Goal: Task Accomplishment & Management: Manage account settings

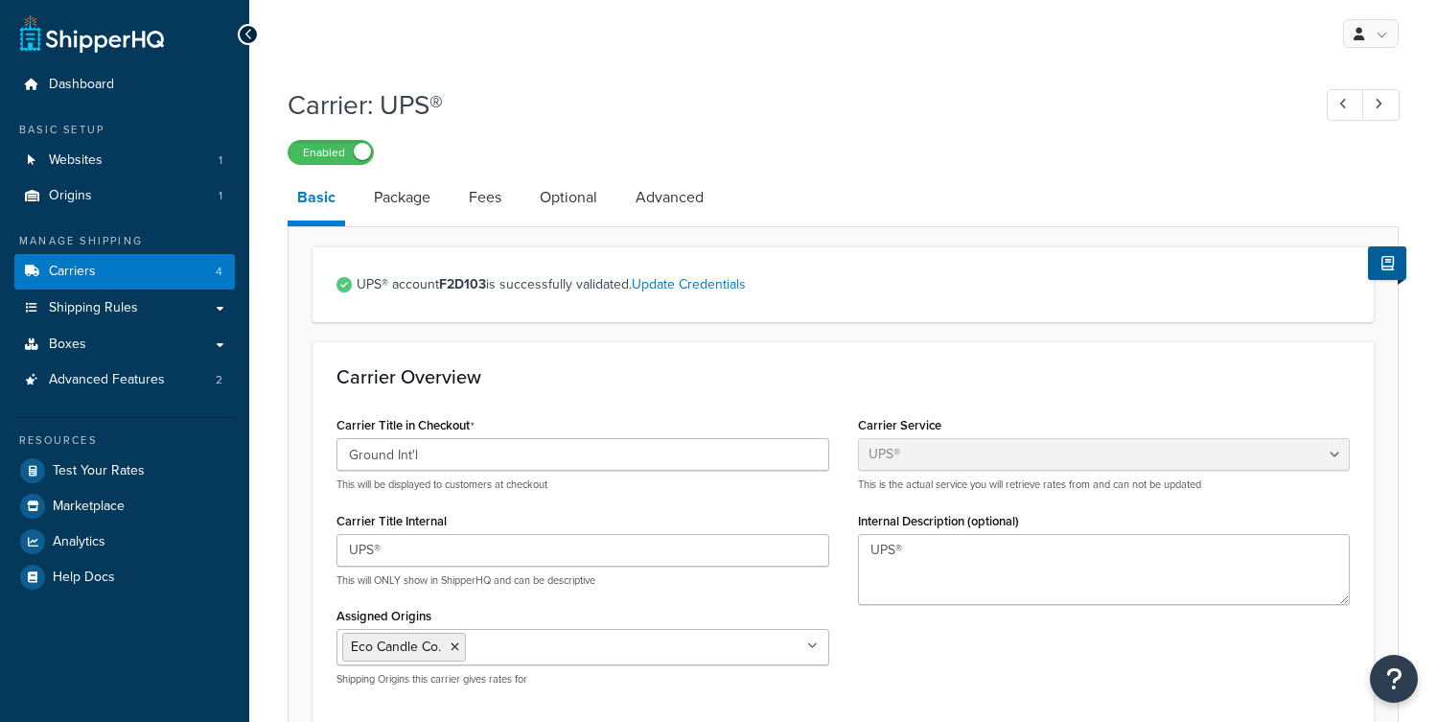
select select "ups"
select select "us"
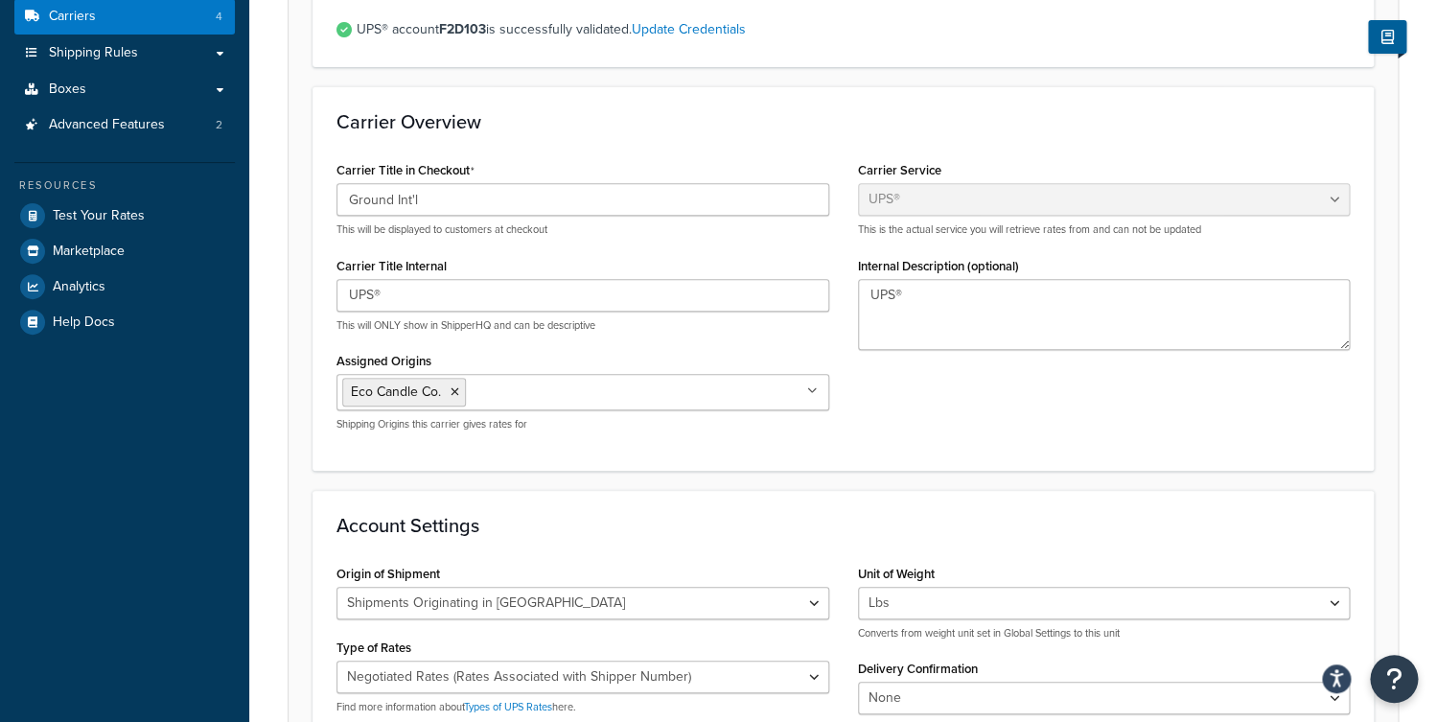
scroll to position [139, 0]
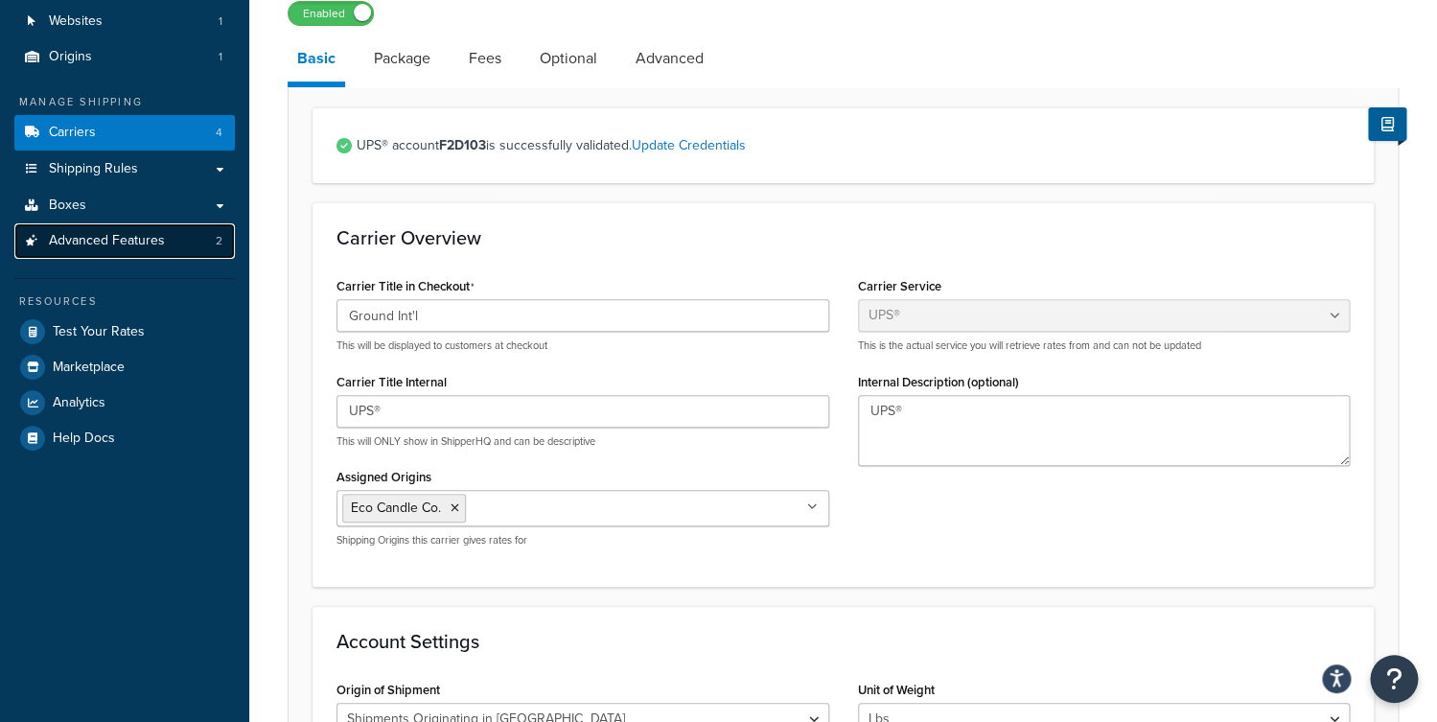
click at [146, 238] on span "Advanced Features" at bounding box center [107, 241] width 116 height 16
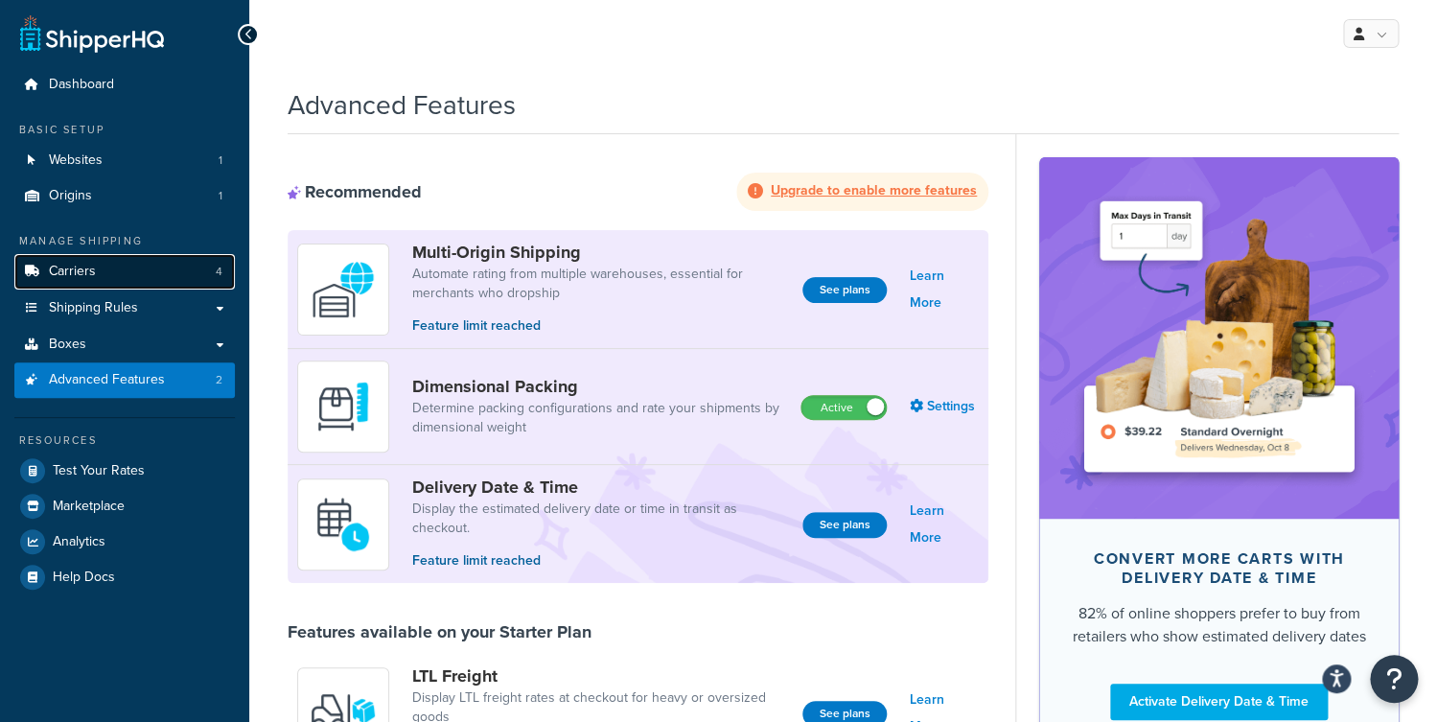
click at [105, 274] on link "Carriers 4" at bounding box center [124, 271] width 221 height 35
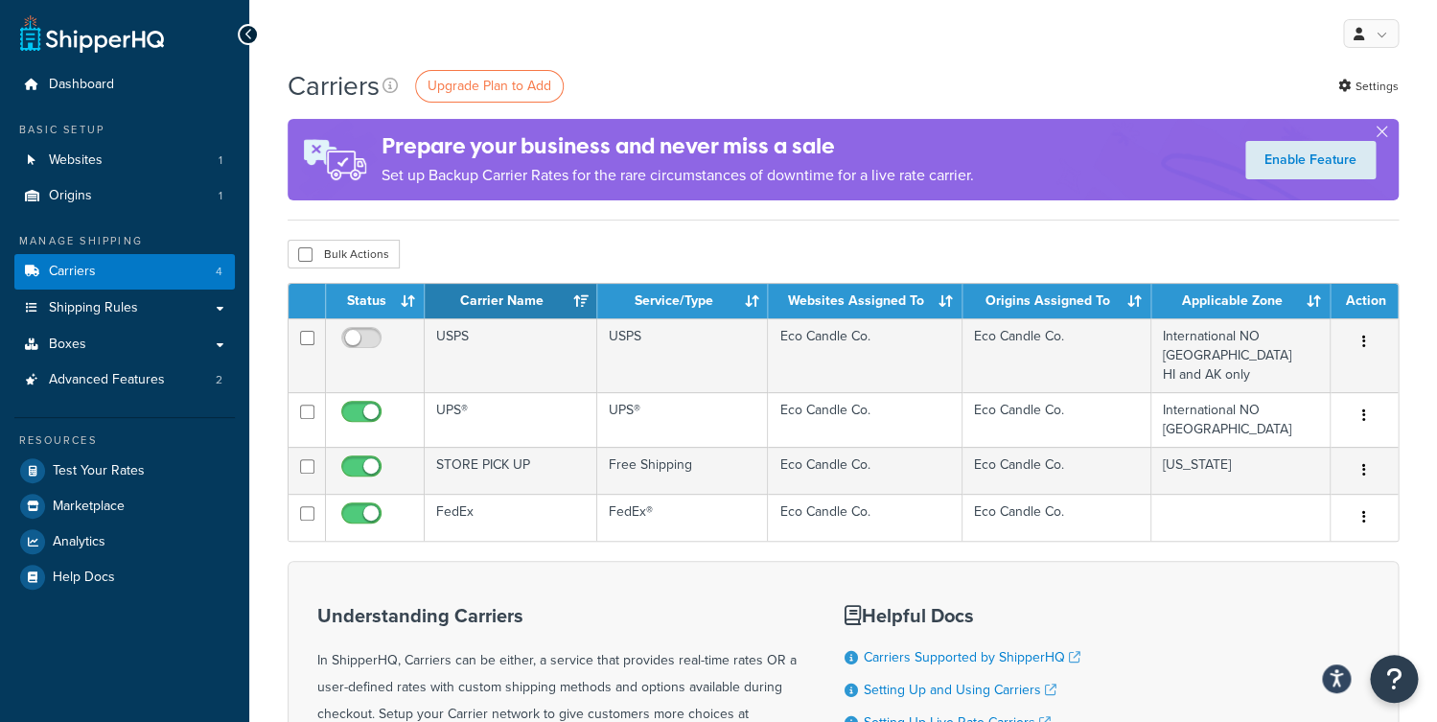
click at [88, 412] on ul "Manage Shipping Carriers 4 Shipping Rules Shipping Rules All Shipping Rules 6 S…" at bounding box center [124, 413] width 221 height 361
click at [99, 381] on span "Advanced Features" at bounding box center [107, 380] width 116 height 16
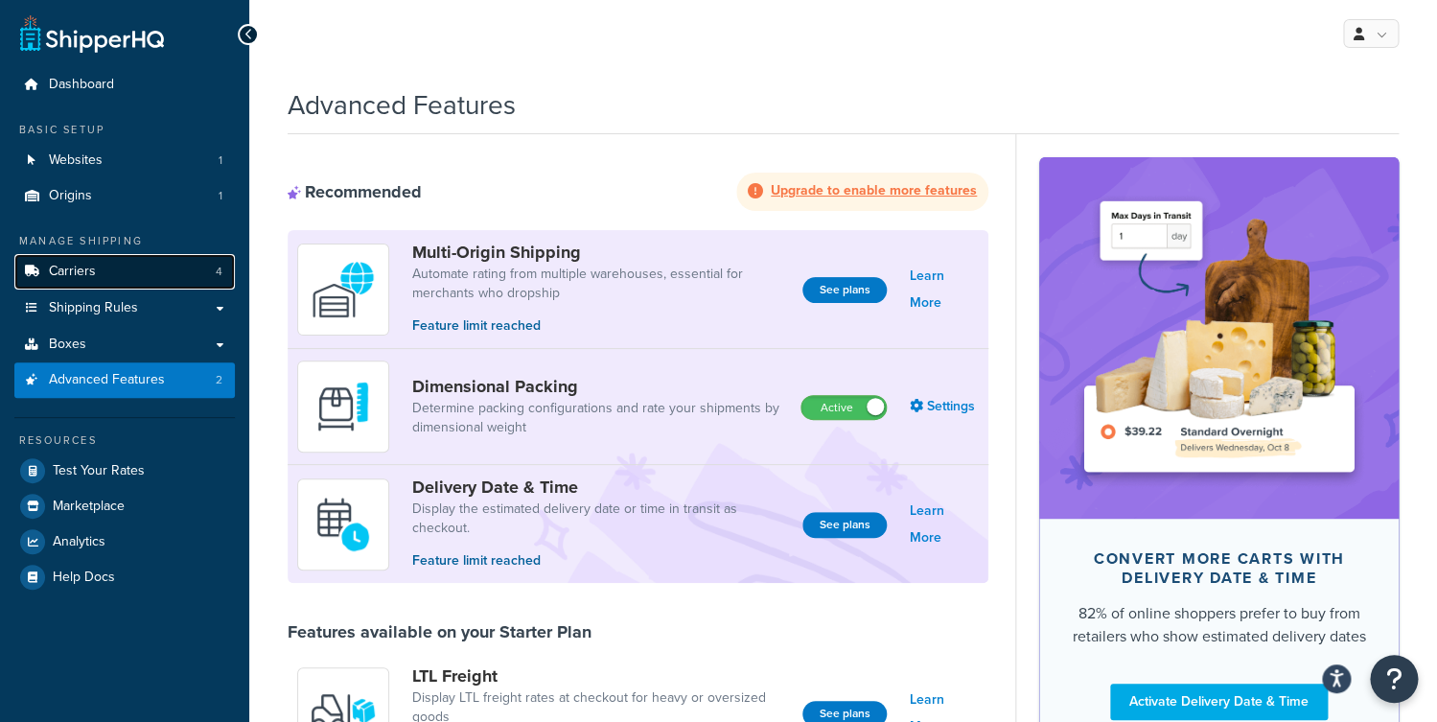
click at [157, 283] on link "Carriers 4" at bounding box center [124, 271] width 221 height 35
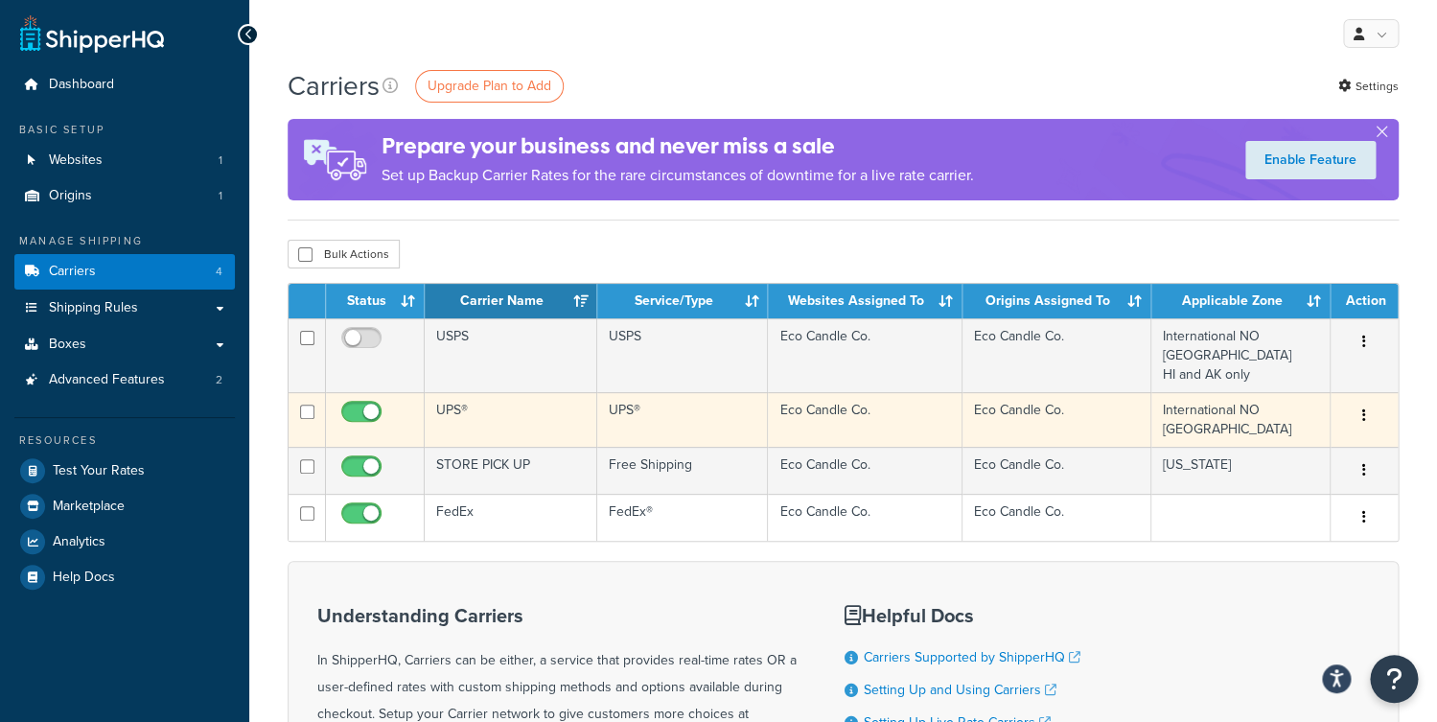
click at [571, 401] on td "UPS®" at bounding box center [511, 419] width 173 height 55
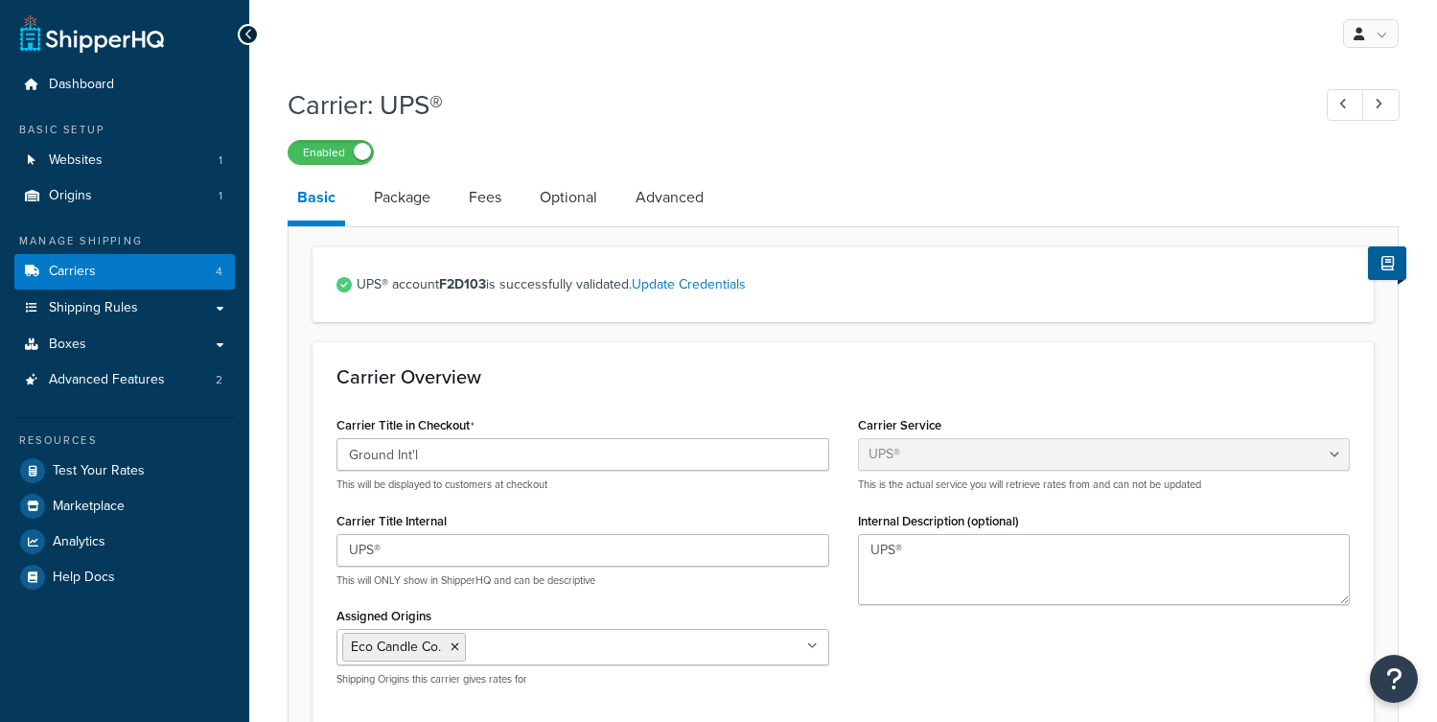
select select "ups"
select select "us"
click at [181, 266] on link "Carriers 4" at bounding box center [124, 271] width 221 height 35
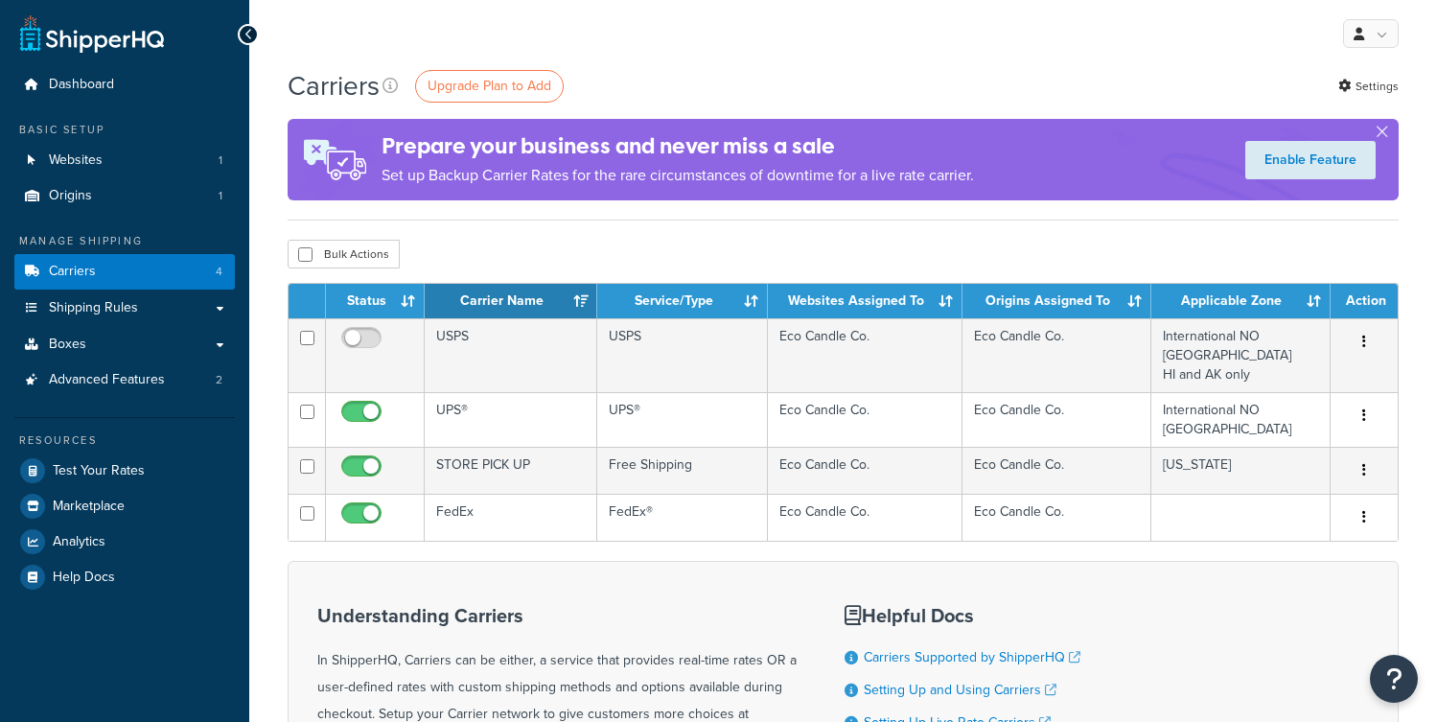
click at [525, 447] on td "STORE PICK UP" at bounding box center [511, 470] width 173 height 47
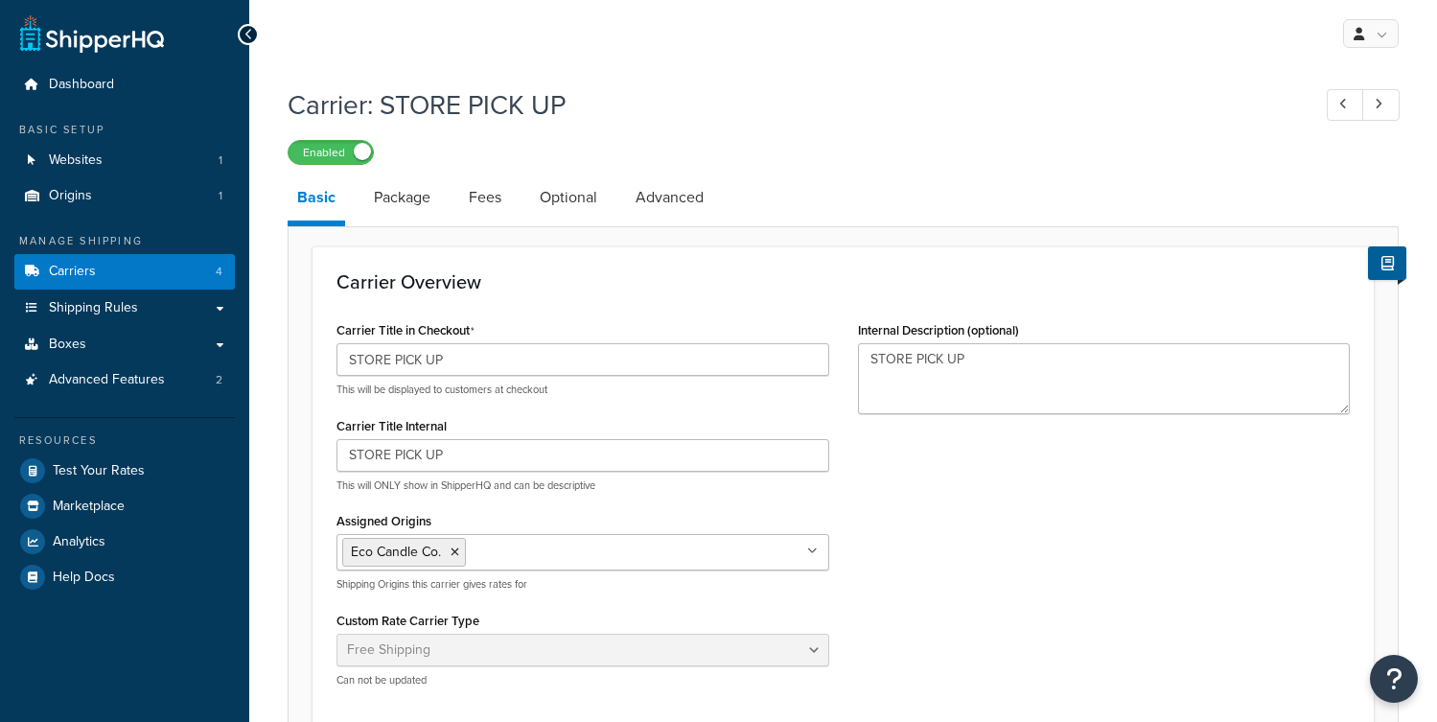
select select "free"
click at [208, 267] on link "Carriers 4" at bounding box center [124, 271] width 221 height 35
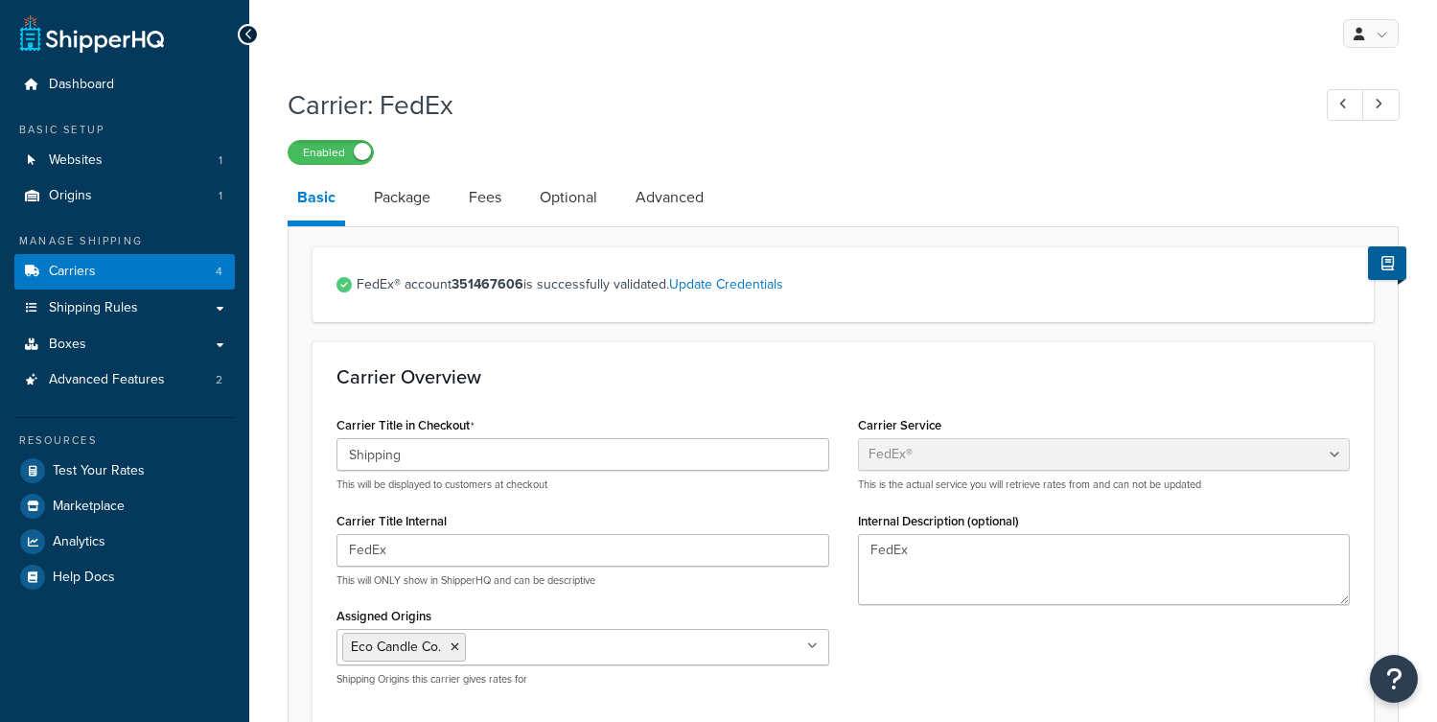
select select "fedEx"
select select "REGULAR_PICKUP"
select select "YOUR_PACKAGING"
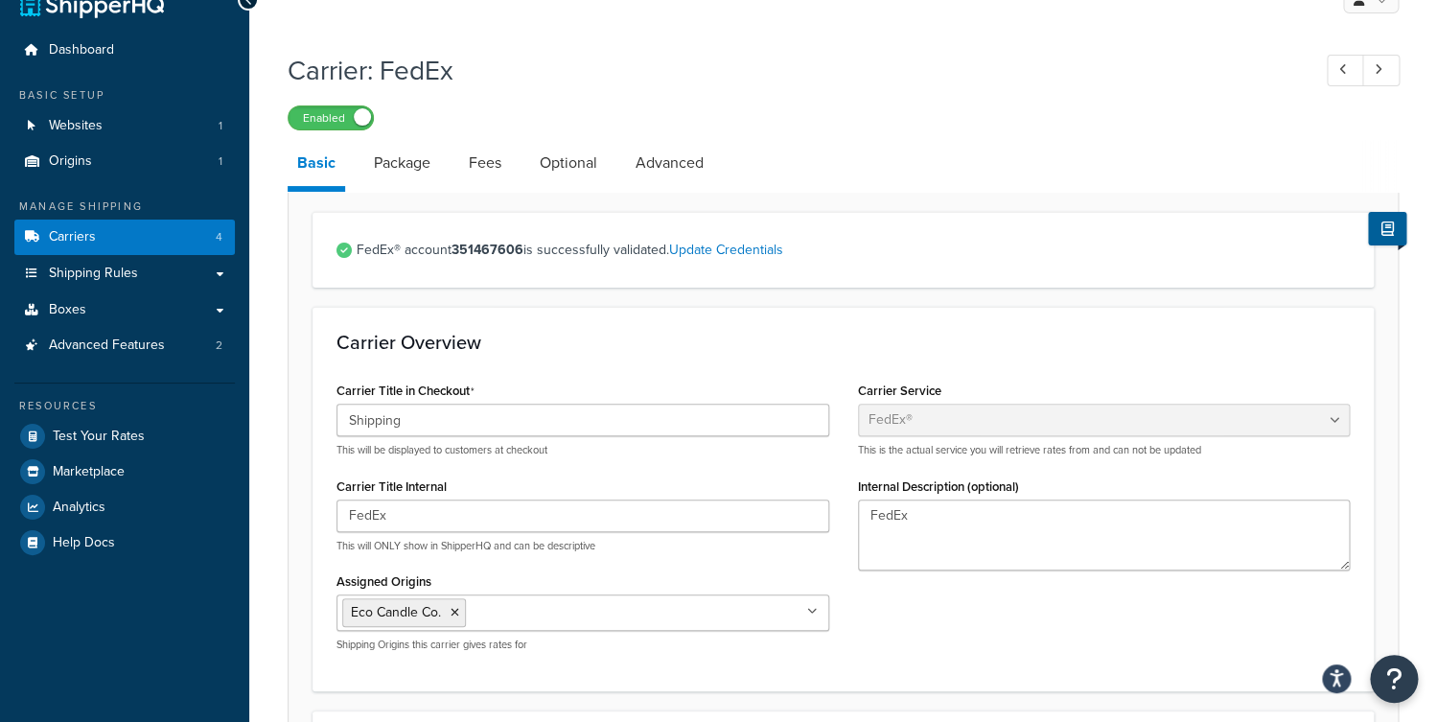
scroll to position [31, 0]
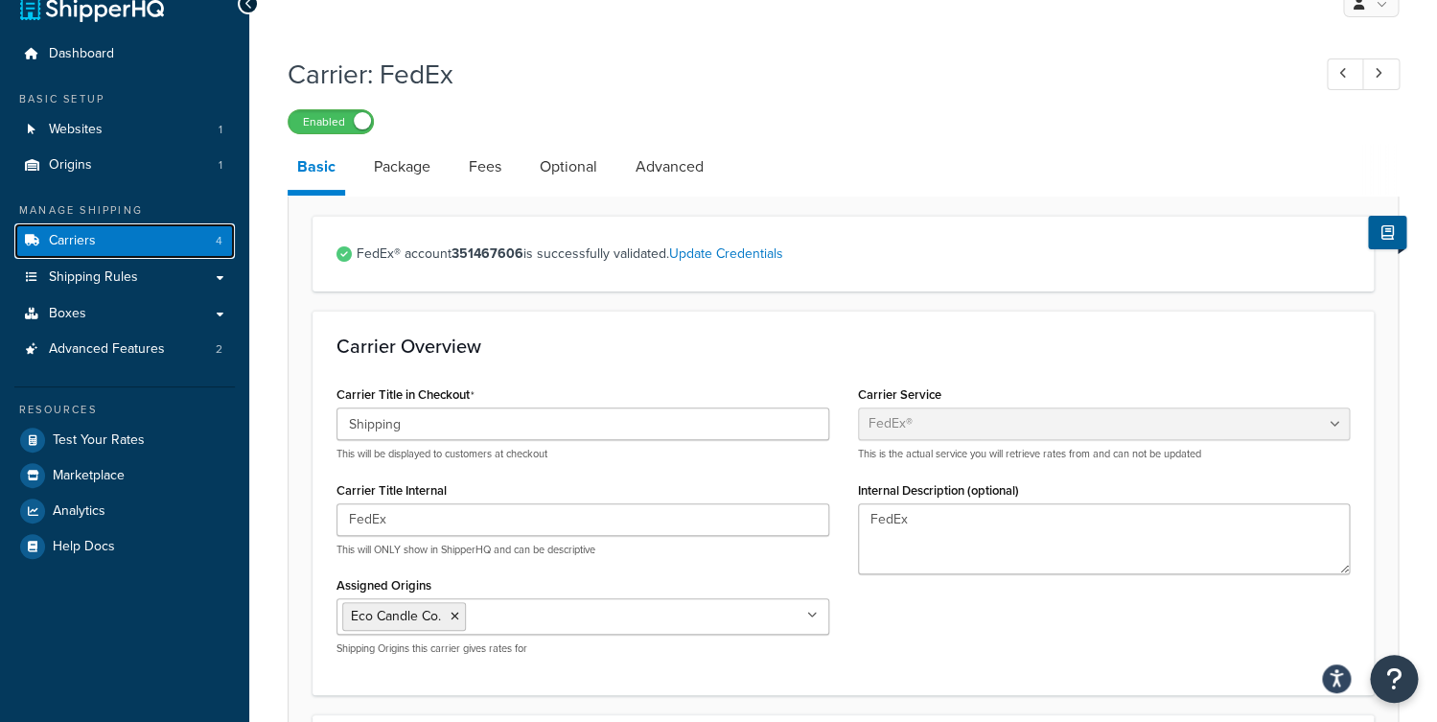
click at [153, 238] on link "Carriers 4" at bounding box center [124, 240] width 221 height 35
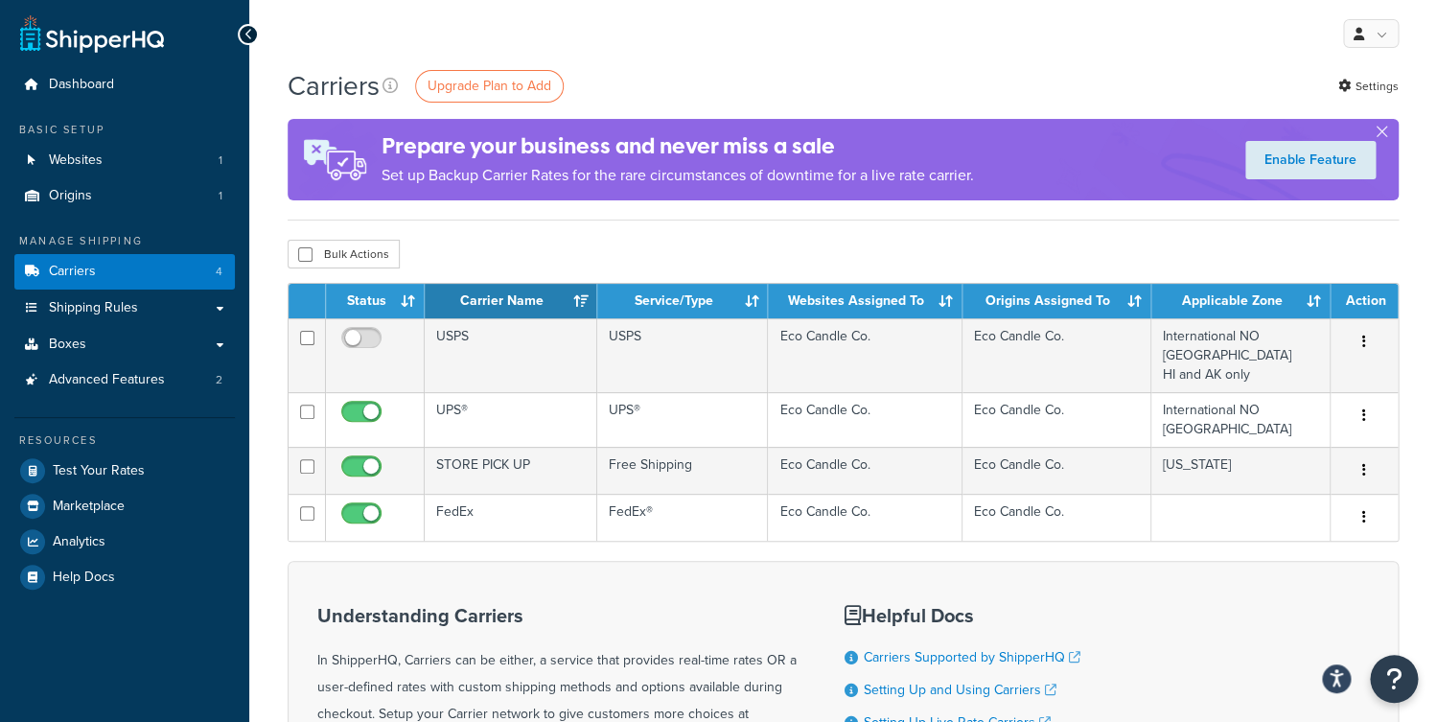
click at [577, 242] on div "Bulk Actions Duplicate Delete" at bounding box center [843, 254] width 1111 height 29
click at [89, 171] on link "Websites 1" at bounding box center [124, 160] width 221 height 35
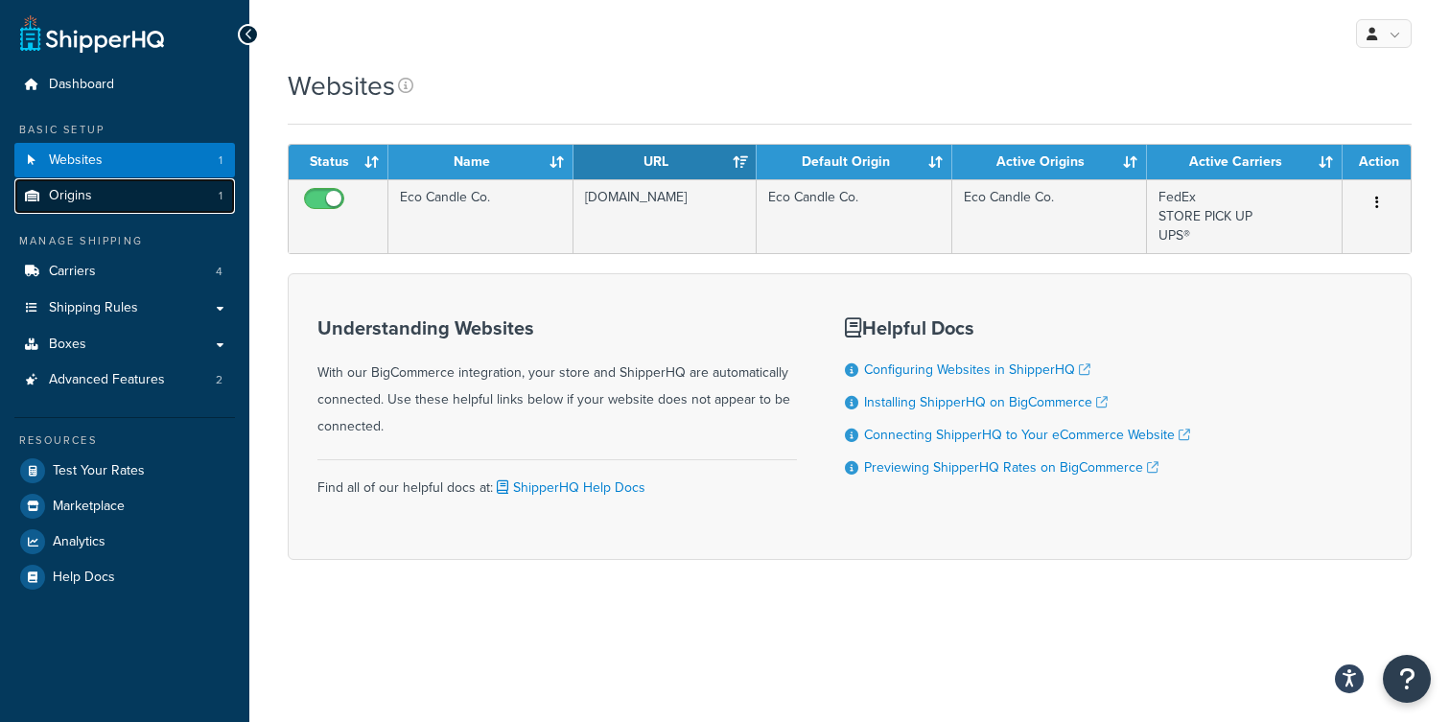
click at [104, 200] on link "Origins 1" at bounding box center [124, 195] width 221 height 35
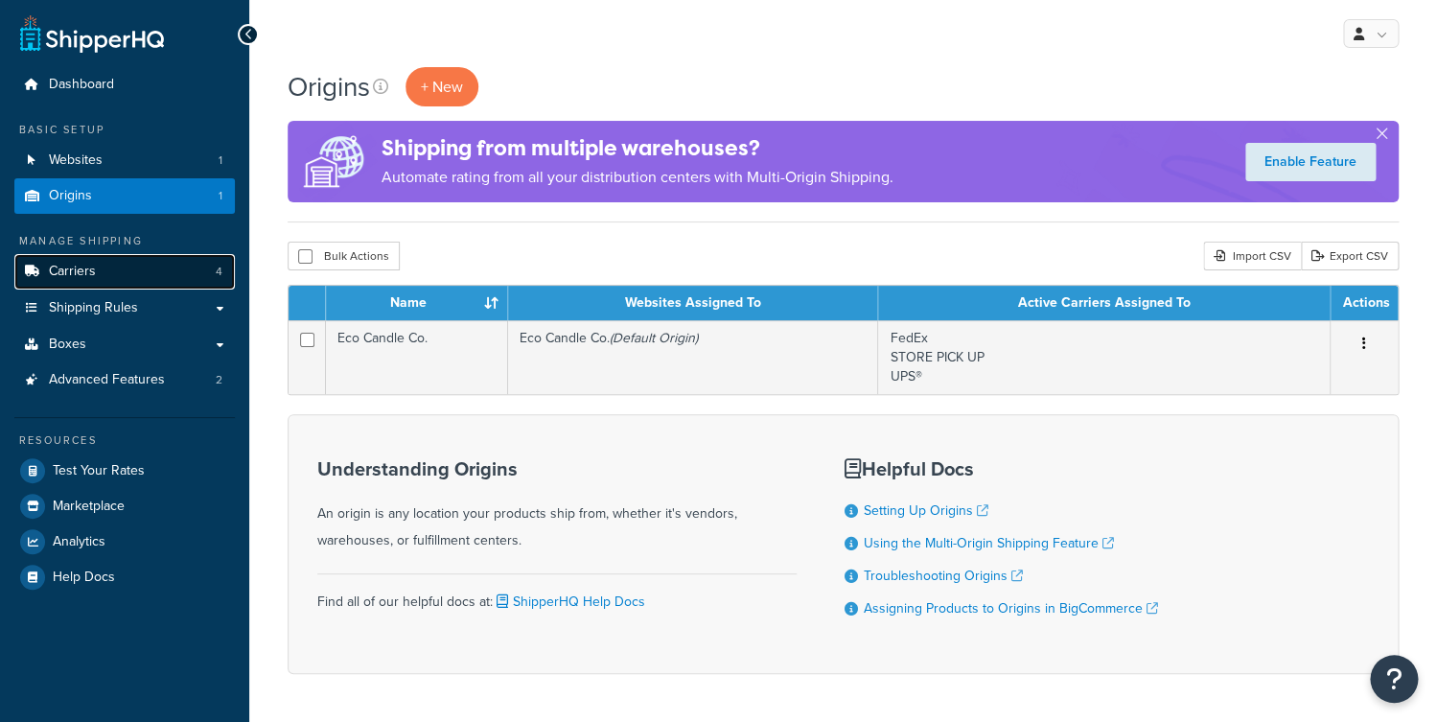
click at [121, 271] on link "Carriers 4" at bounding box center [124, 271] width 221 height 35
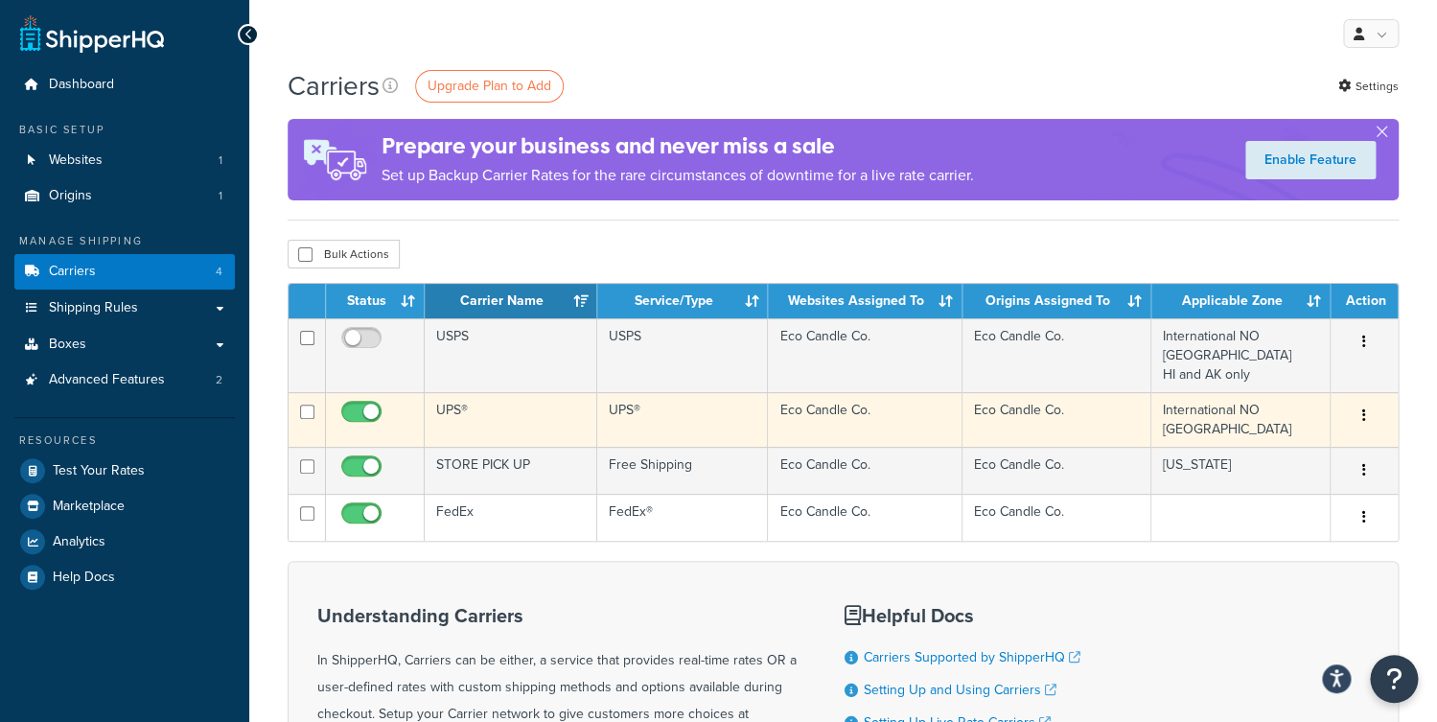
click at [477, 402] on td "UPS®" at bounding box center [511, 419] width 173 height 55
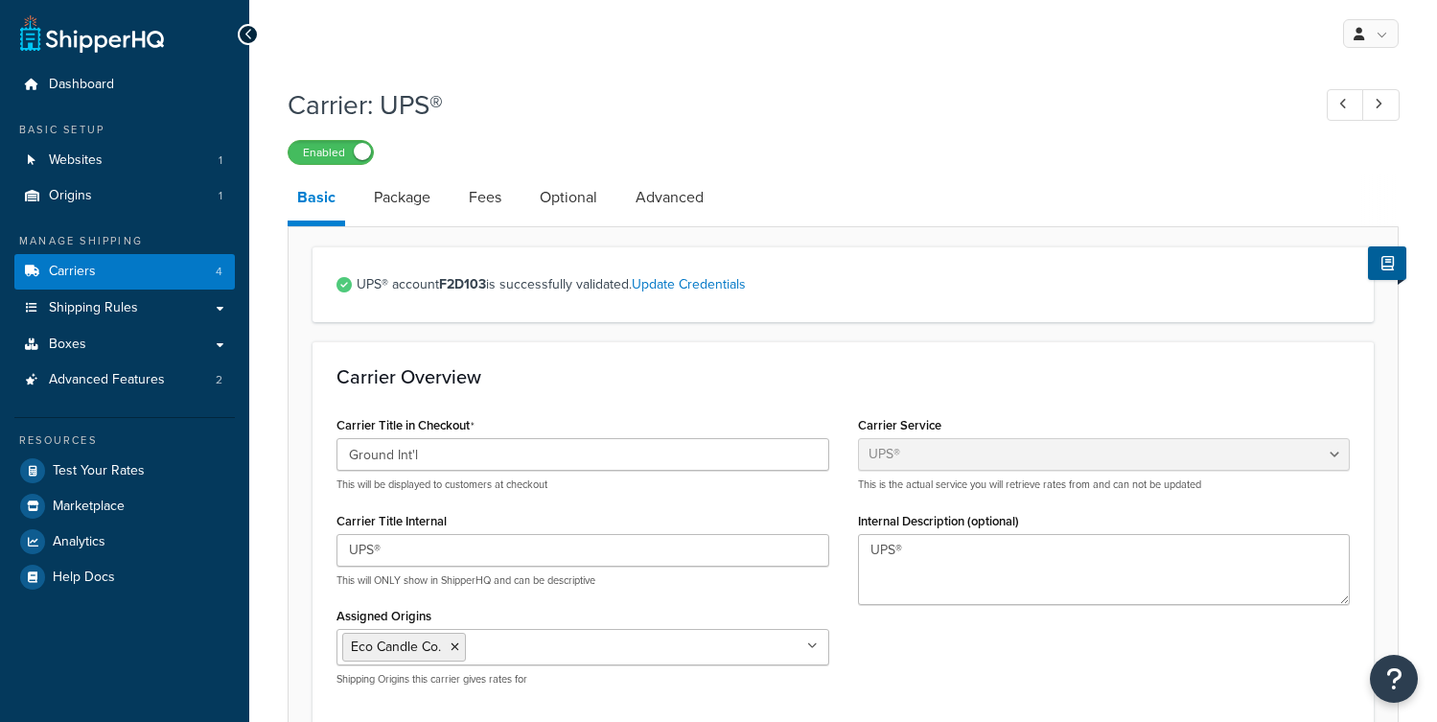
select select "ups"
select select "us"
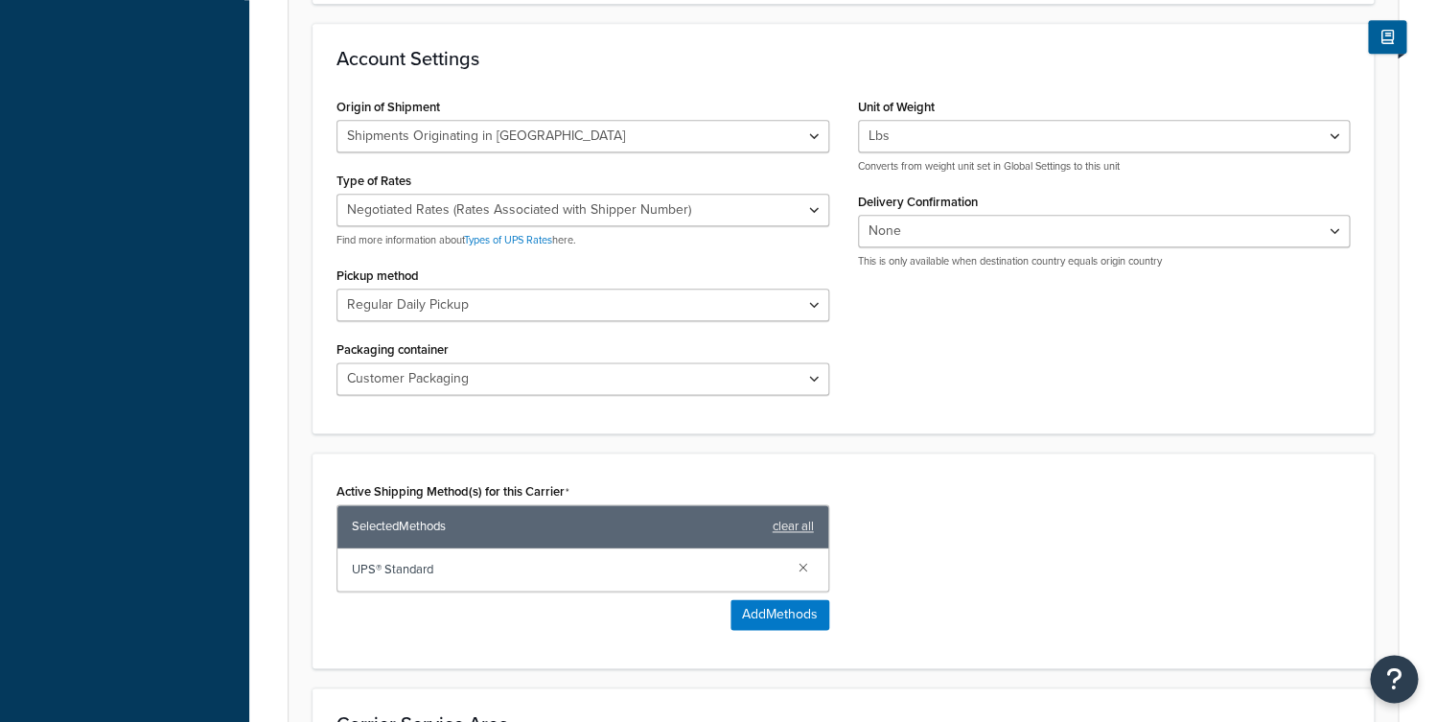
scroll to position [807, 0]
